Goal: Find specific page/section: Find specific page/section

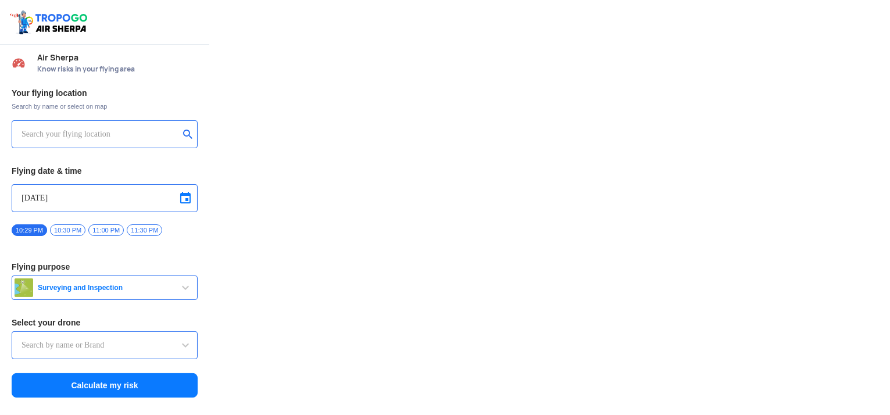
type input "Throttle Dopo"
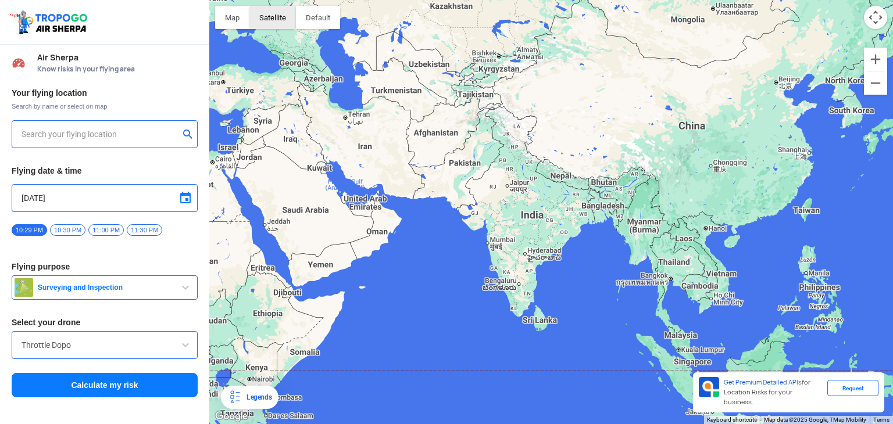
click at [277, 27] on button "Satellite" at bounding box center [272, 17] width 46 height 23
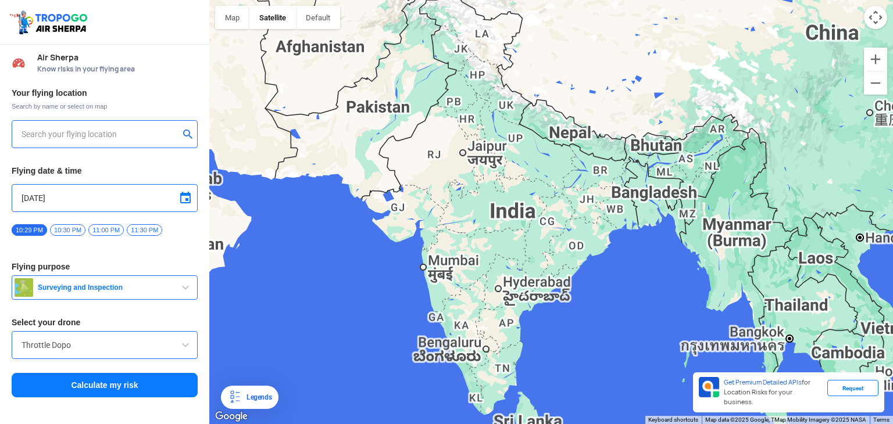
click at [88, 126] on div at bounding box center [105, 134] width 186 height 28
click at [89, 130] on input "text" at bounding box center [100, 134] width 157 height 14
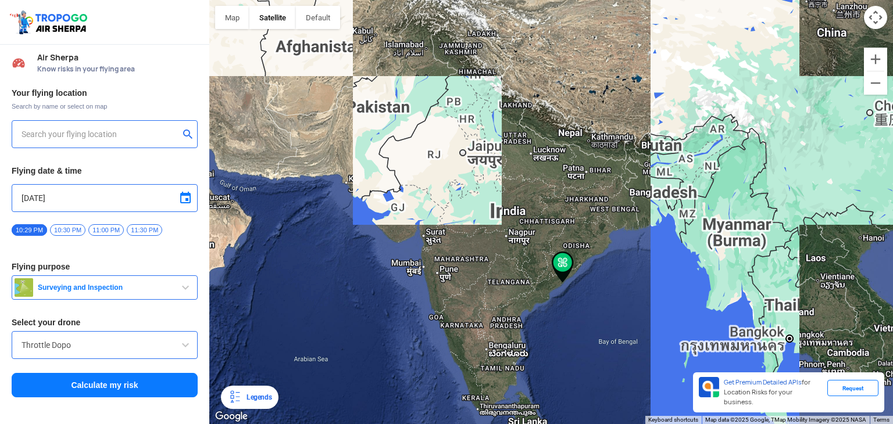
type input "[PERSON_NAME][GEOGRAPHIC_DATA], [PERSON_NAME], [PERSON_NAME], [GEOGRAPHIC_DATA]…"
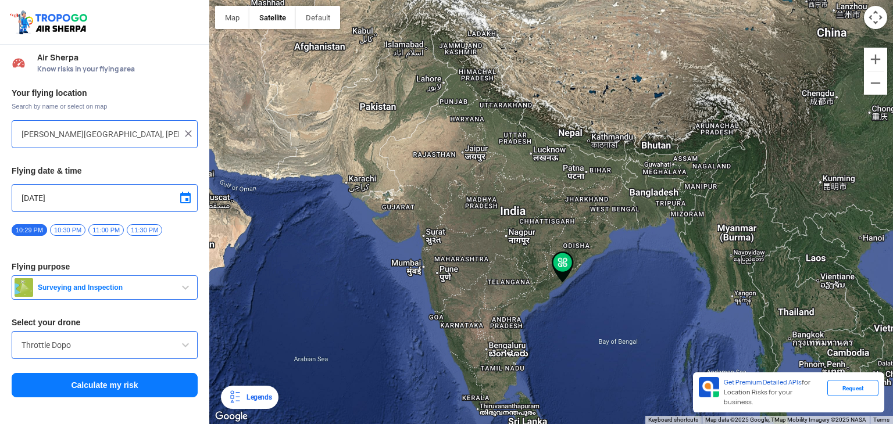
click at [188, 137] on img at bounding box center [188, 134] width 12 height 12
click at [103, 133] on input "text" at bounding box center [100, 134] width 157 height 14
type input "[GEOGRAPHIC_DATA], [GEOGRAPHIC_DATA], [GEOGRAPHIC_DATA]"
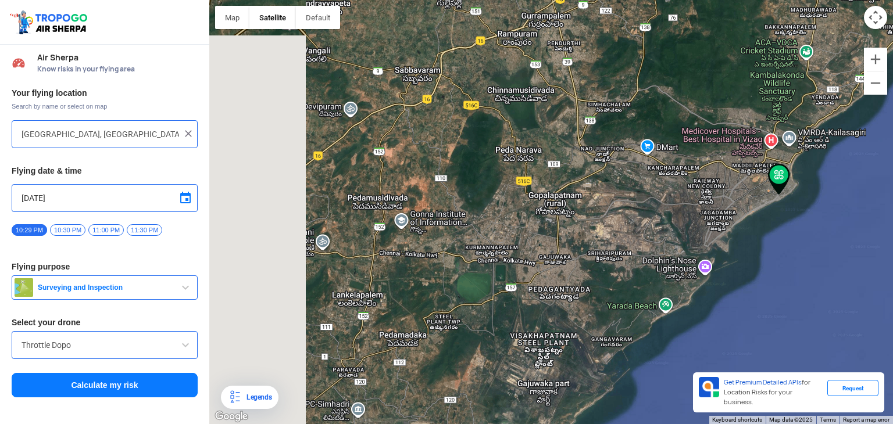
drag, startPoint x: 574, startPoint y: 209, endPoint x: 726, endPoint y: 202, distance: 152.4
click at [726, 202] on div at bounding box center [550, 212] width 683 height 424
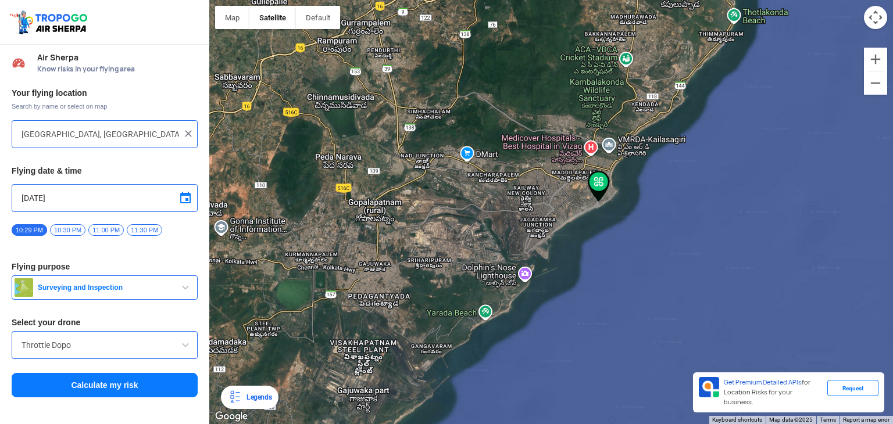
drag, startPoint x: 535, startPoint y: 251, endPoint x: 318, endPoint y: 266, distance: 217.8
click at [318, 266] on div at bounding box center [550, 212] width 683 height 424
